Goal: Download file/media

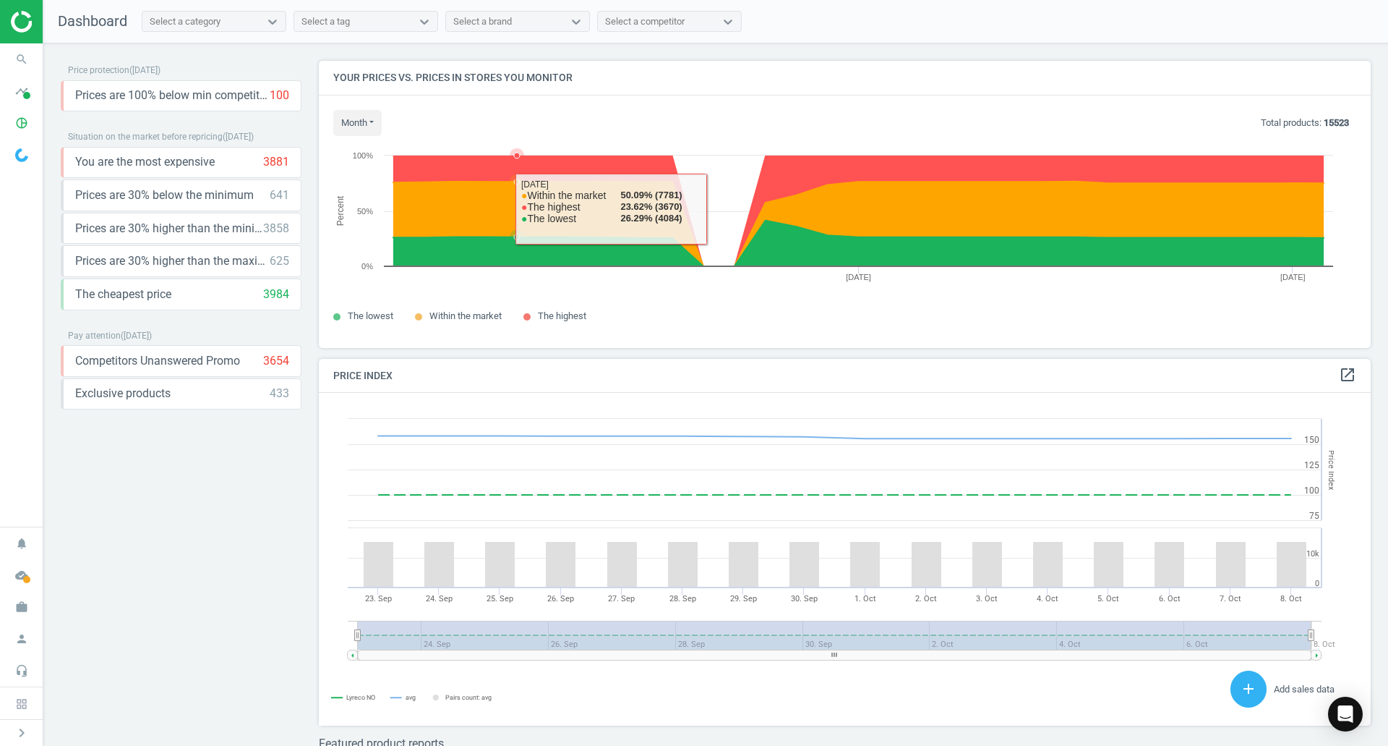
drag, startPoint x: 501, startPoint y: 215, endPoint x: 510, endPoint y: 182, distance: 35.1
click at [510, 182] on g at bounding box center [858, 223] width 945 height 85
click at [510, 182] on icon at bounding box center [858, 223] width 945 height 85
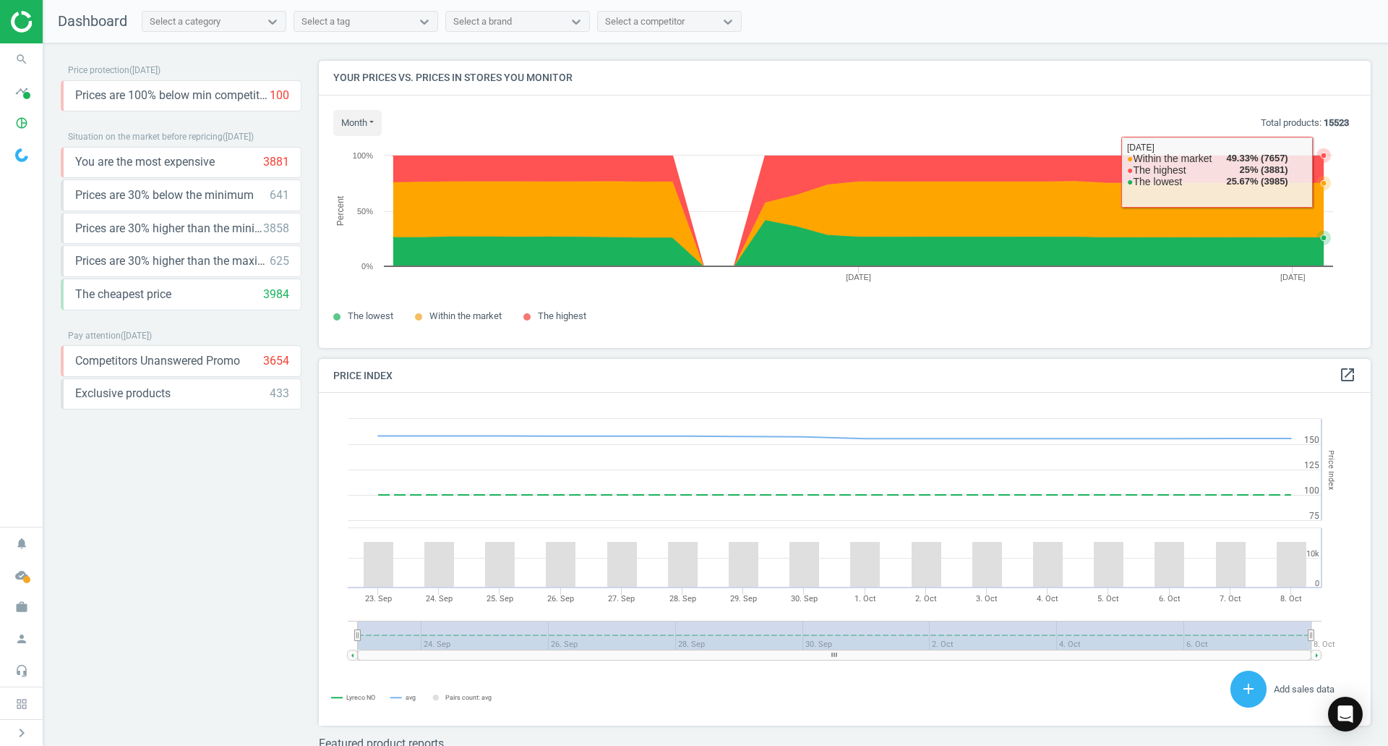
click at [1326, 158] on icon at bounding box center [1324, 156] width 6 height 6
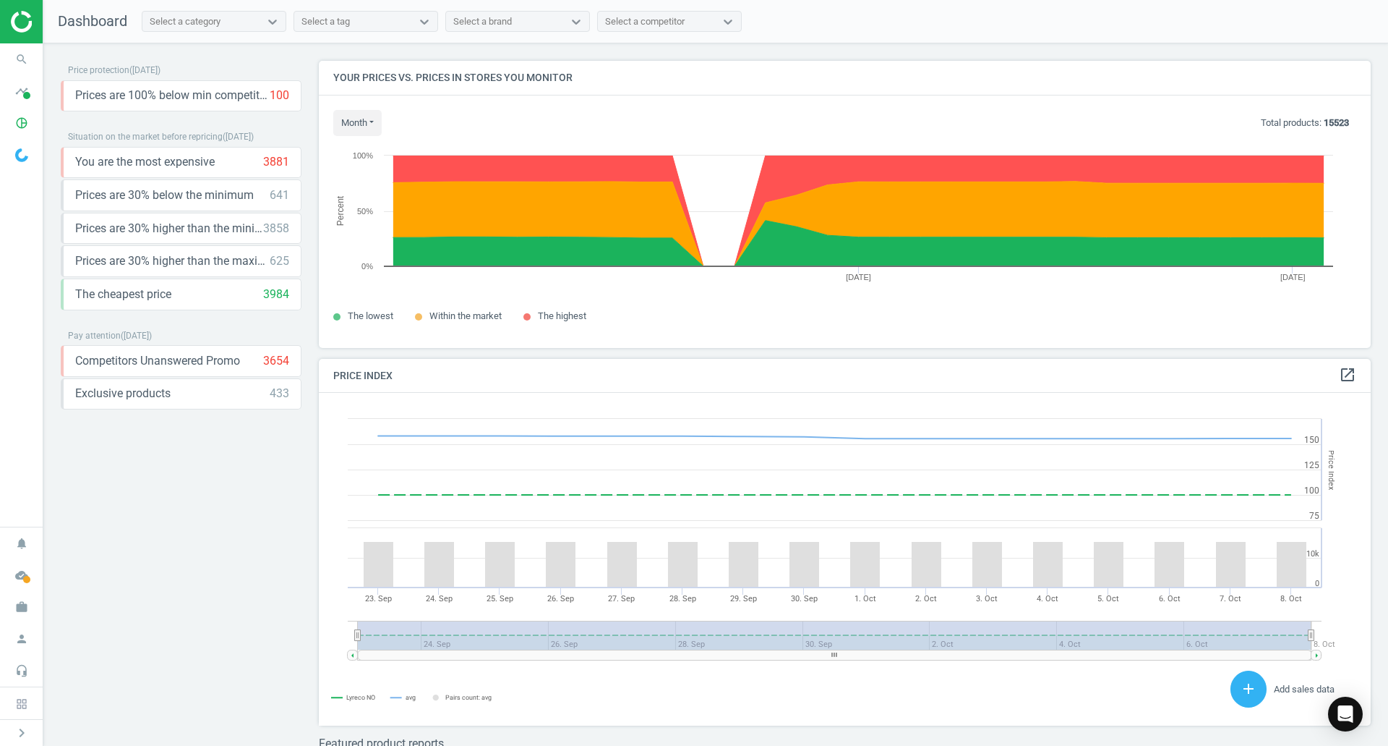
click at [1296, 120] on p "Total products: 15523" at bounding box center [1305, 122] width 88 height 13
click at [259, 199] on div "Prices are 30% below the minimum 641 keyboard_arrow_down" at bounding box center [182, 195] width 214 height 16
click at [281, 197] on icon "keyboard_arrow_down" at bounding box center [286, 194] width 17 height 17
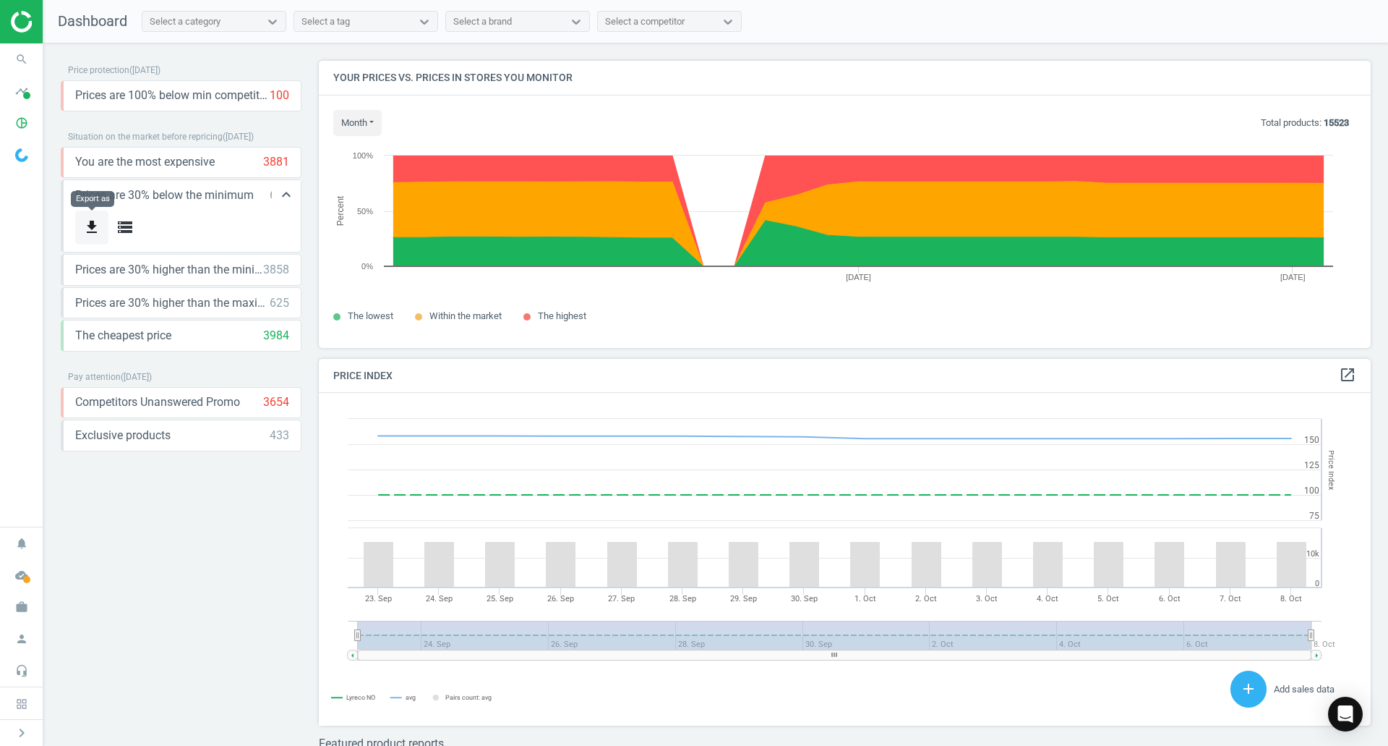
click at [103, 224] on button "get_app" at bounding box center [91, 227] width 33 height 34
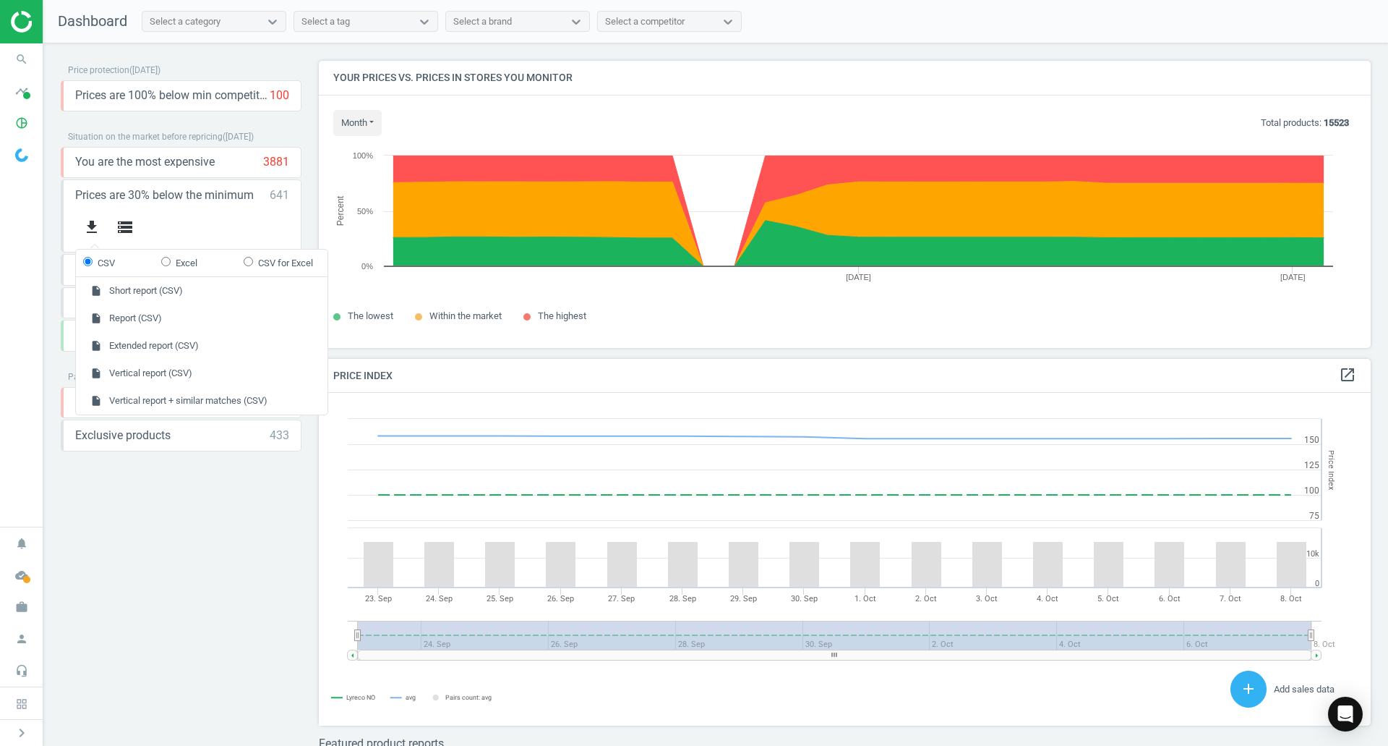
click at [190, 268] on label "Excel" at bounding box center [179, 263] width 36 height 13
click at [171, 266] on input "Excel" at bounding box center [165, 261] width 9 height 9
radio input "true"
click at [161, 345] on button "insert_drive_file Extended report (Excel)" at bounding box center [202, 345] width 252 height 27
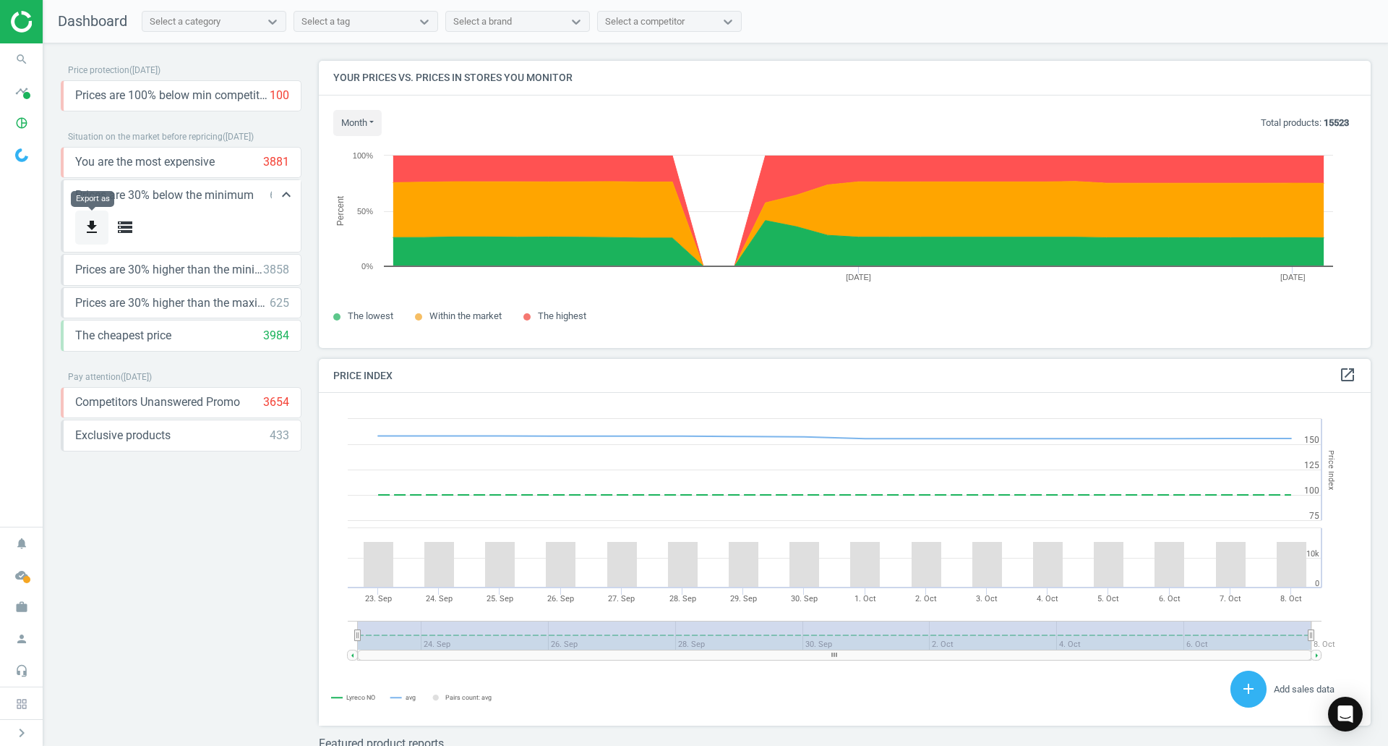
click at [104, 223] on button "get_app" at bounding box center [91, 227] width 33 height 34
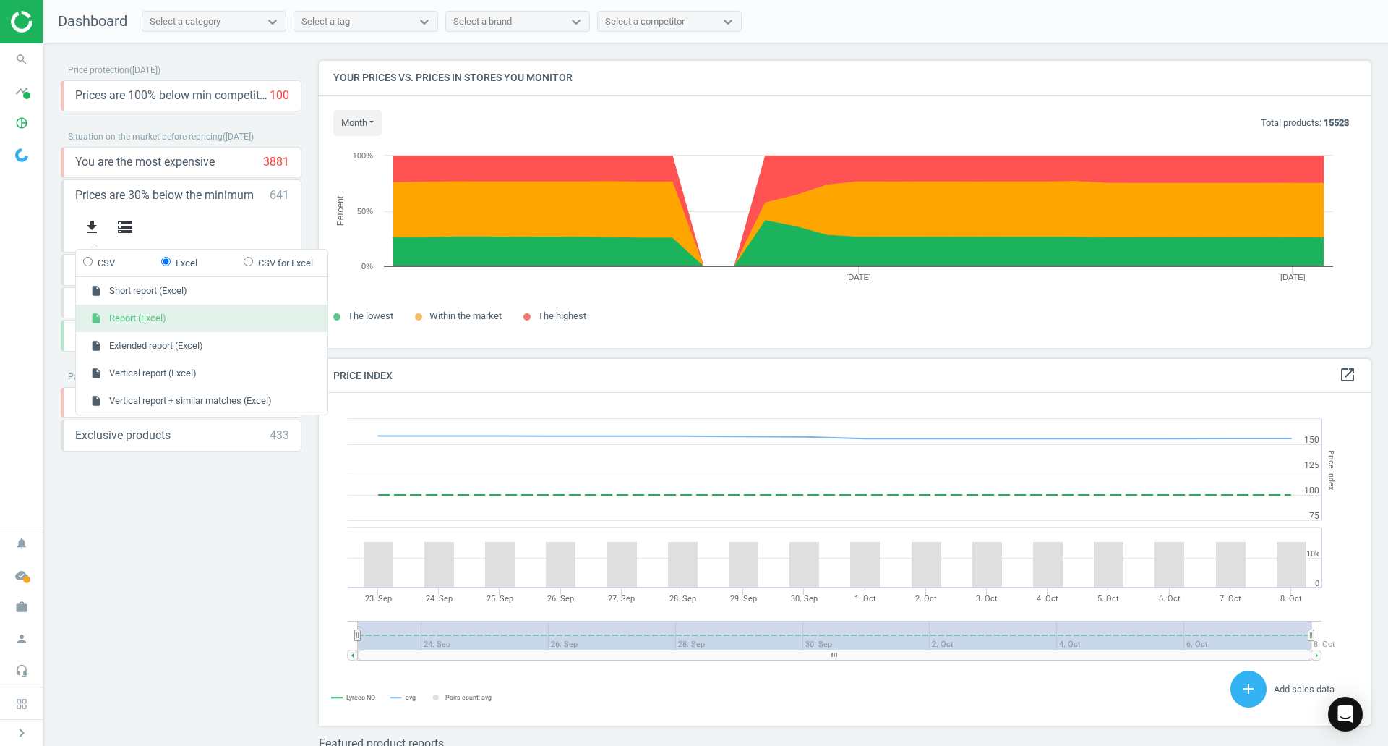
click at [147, 318] on button "insert_drive_file Report (Excel)" at bounding box center [202, 317] width 252 height 27
